Goal: Task Accomplishment & Management: Manage account settings

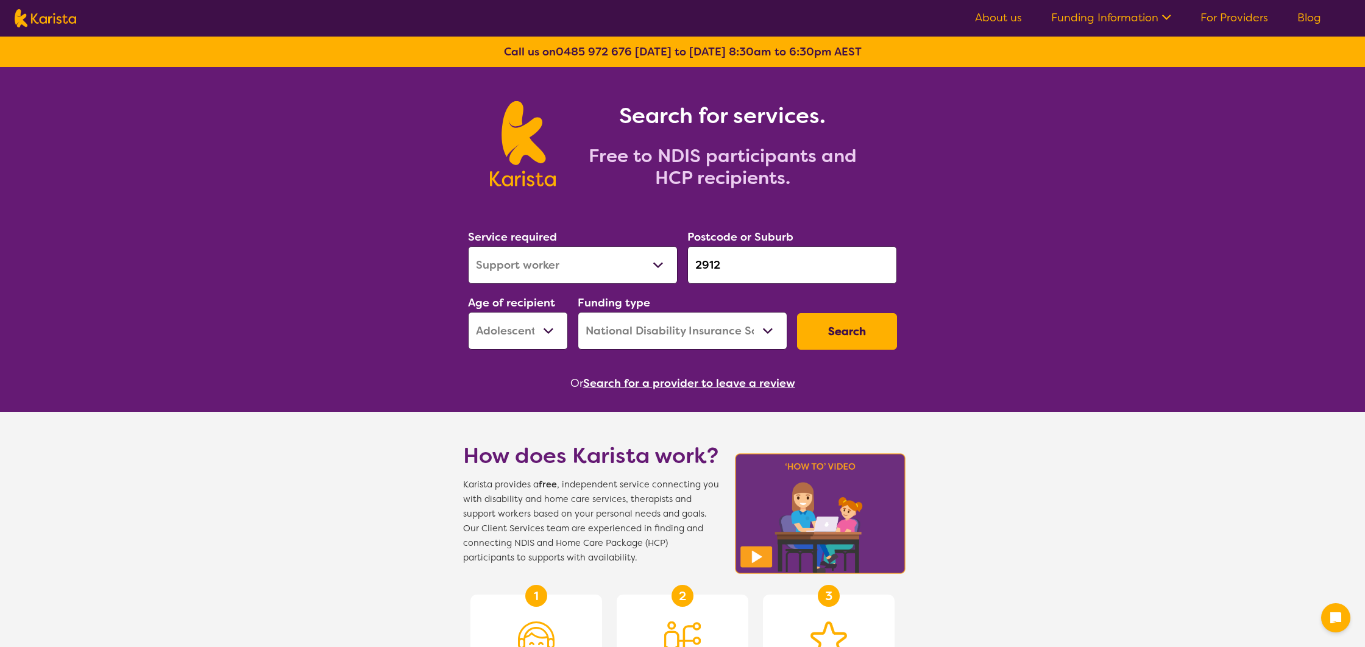
select select "Support worker"
select select "AS"
select select "NDIS"
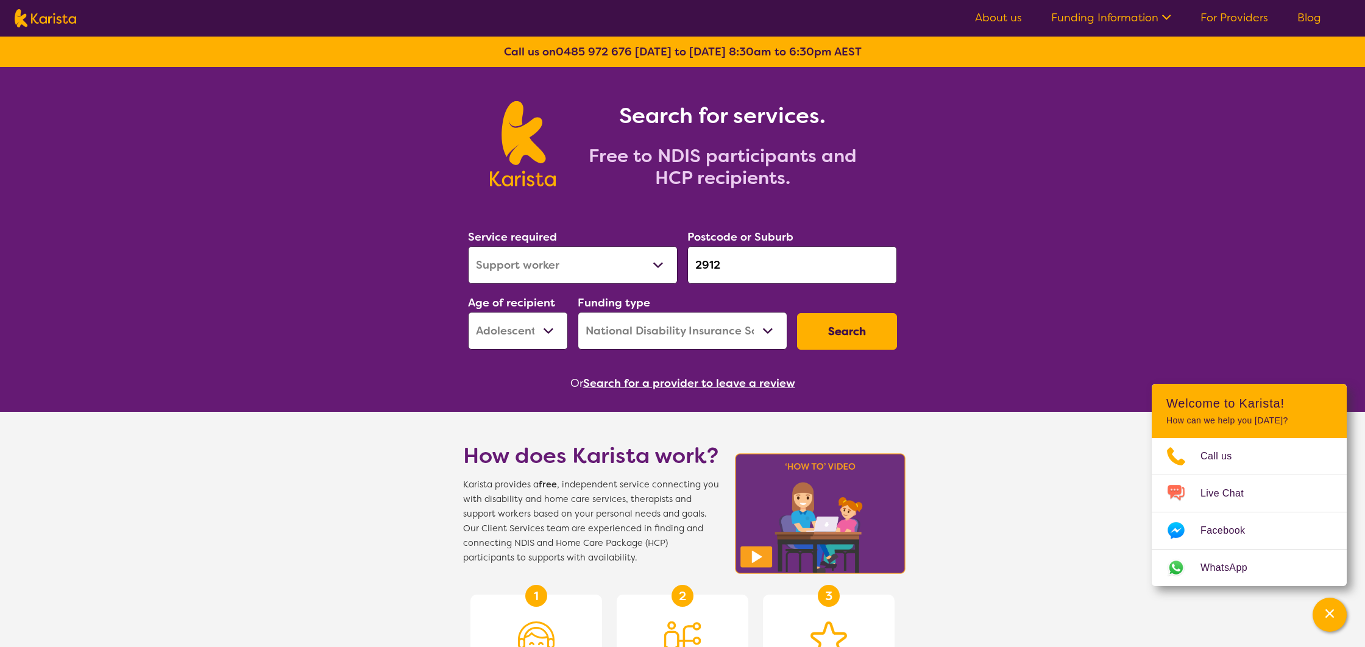
click at [1230, 14] on link "For Providers" at bounding box center [1234, 17] width 68 height 15
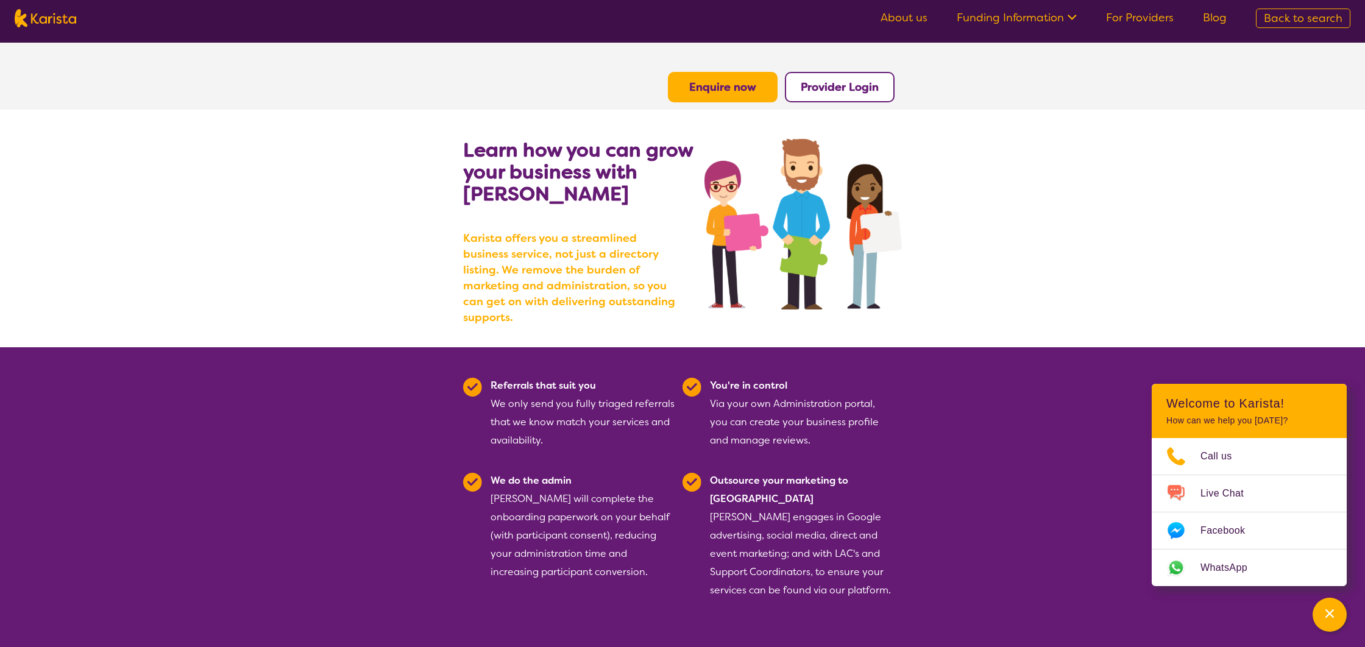
click at [854, 85] on b "Provider Login" at bounding box center [840, 87] width 78 height 15
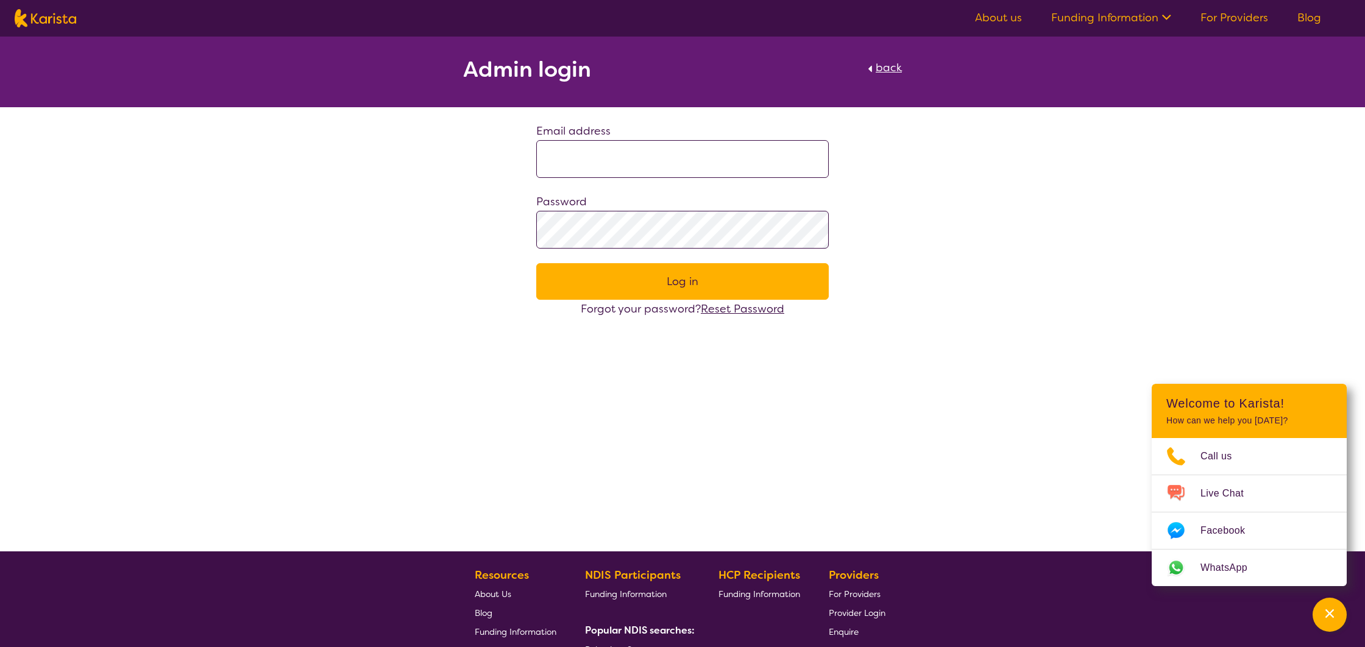
click at [670, 154] on input at bounding box center [682, 159] width 292 height 38
click at [753, 310] on span "Reset Password" at bounding box center [742, 309] width 83 height 15
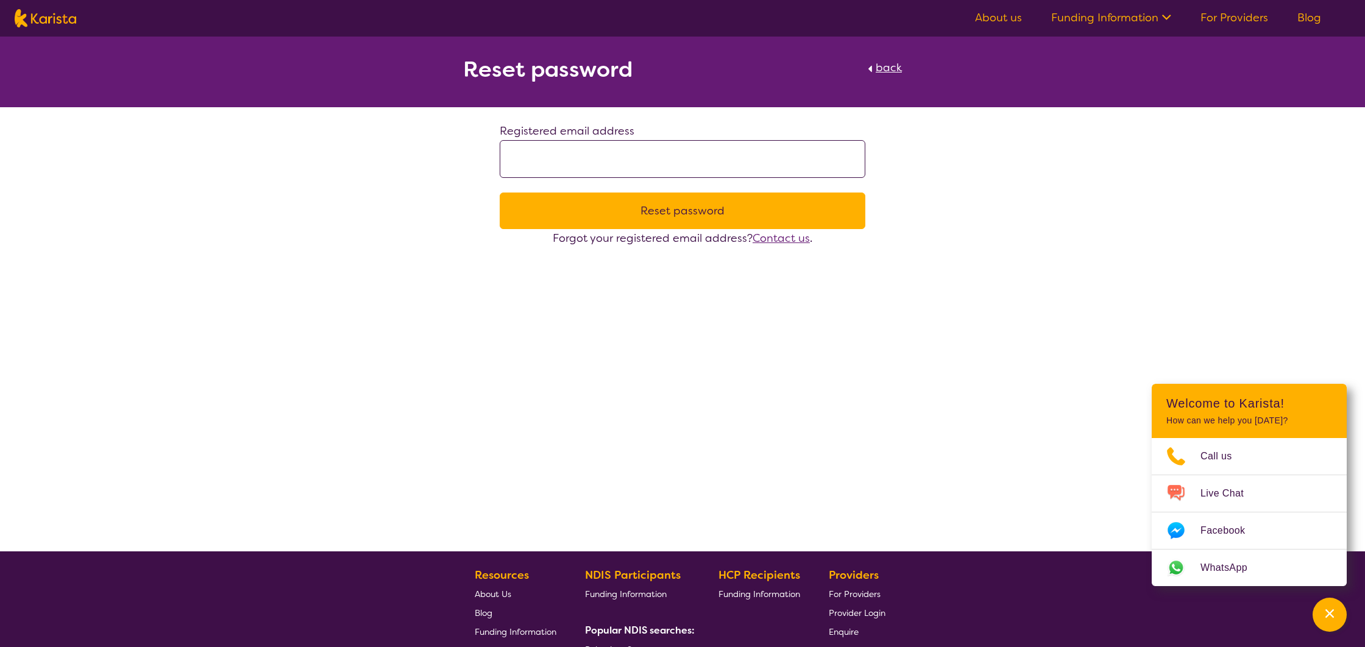
click at [667, 167] on input at bounding box center [683, 159] width 366 height 38
paste input "**********"
type input "**********"
click at [684, 211] on button "Reset password" at bounding box center [683, 211] width 366 height 37
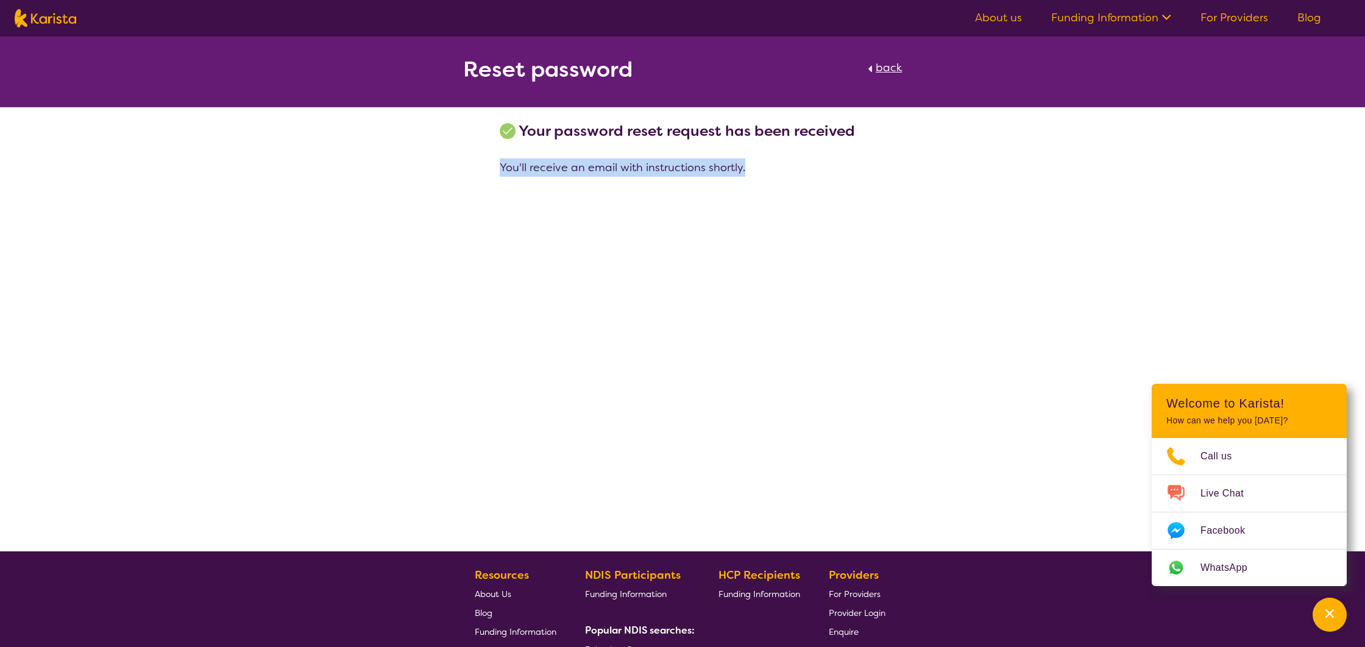
drag, startPoint x: 501, startPoint y: 165, endPoint x: 814, endPoint y: 172, distance: 312.6
click at [814, 172] on p "You'll receive an email with instructions shortly." at bounding box center [683, 167] width 366 height 18
click at [888, 69] on span "back" at bounding box center [889, 67] width 26 height 15
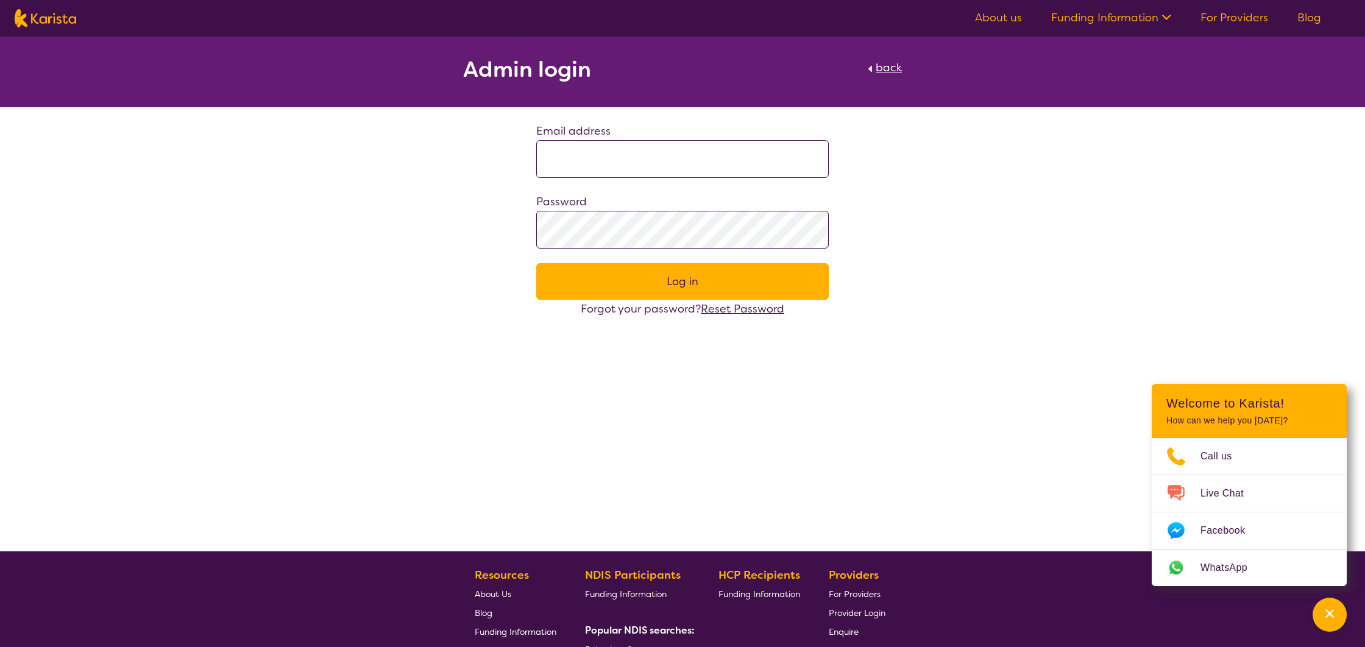
click at [1113, 17] on link "Funding Information" at bounding box center [1111, 17] width 120 height 15
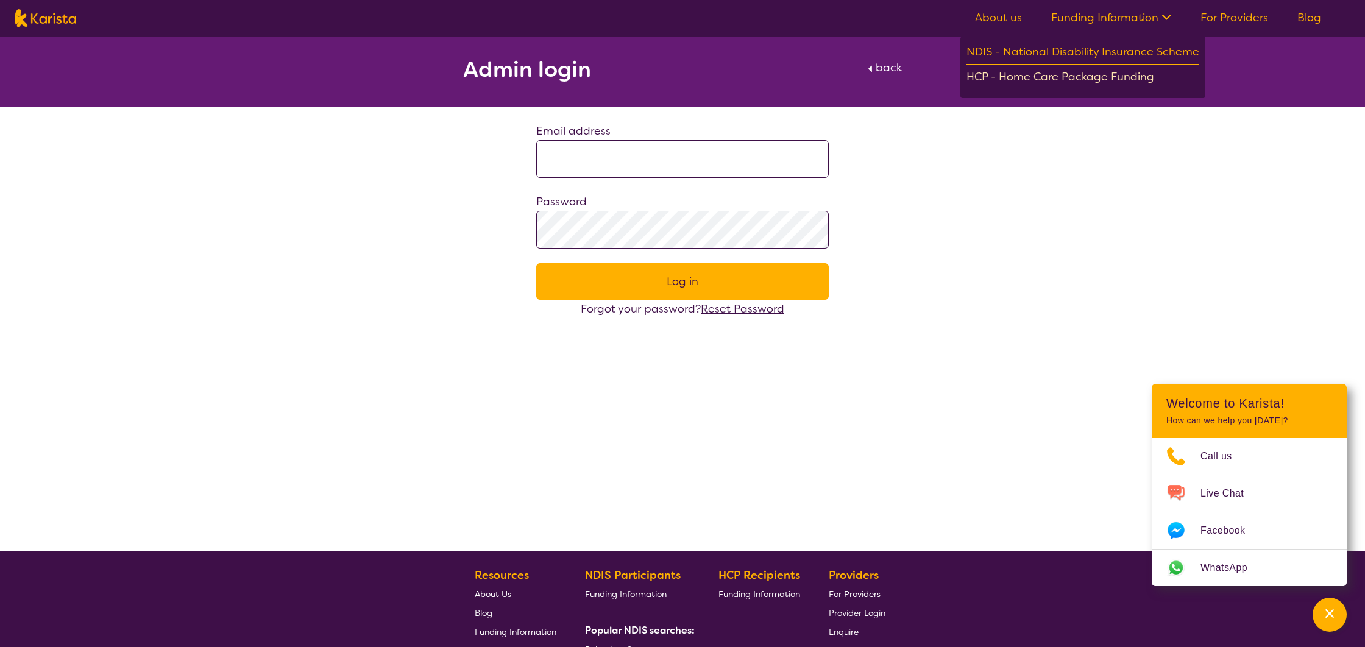
click at [1085, 78] on div "HCP - Home Care Package Funding" at bounding box center [1082, 78] width 233 height 21
